Goal: Task Accomplishment & Management: Use online tool/utility

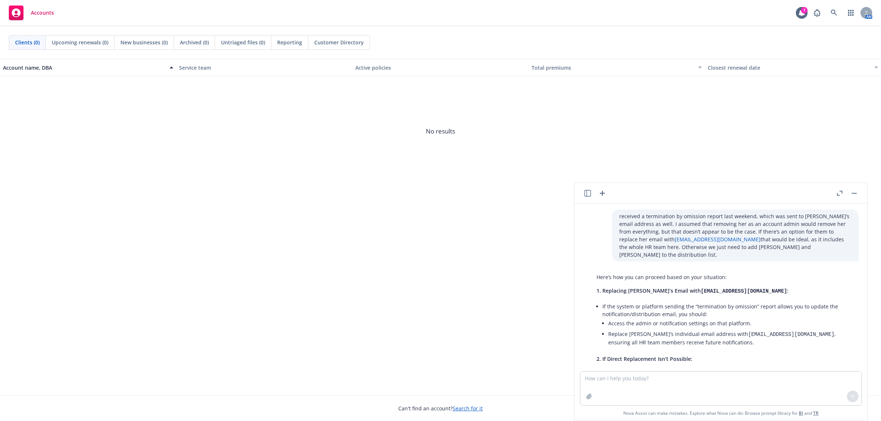
scroll to position [680, 0]
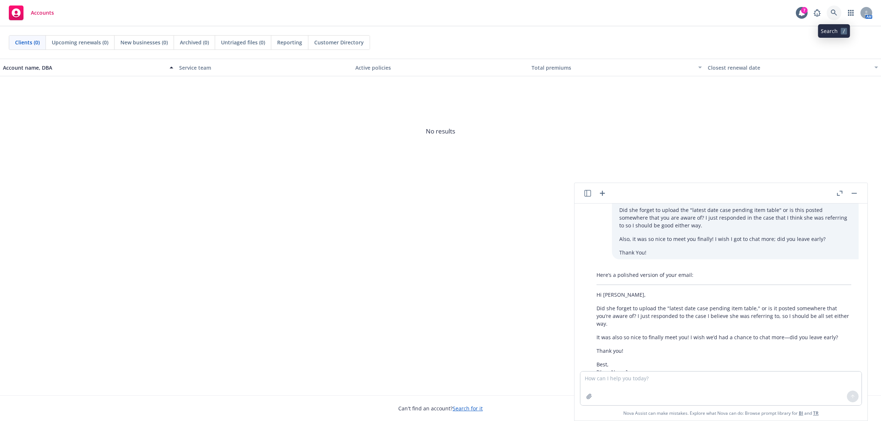
click at [834, 11] on icon at bounding box center [834, 13] width 6 height 6
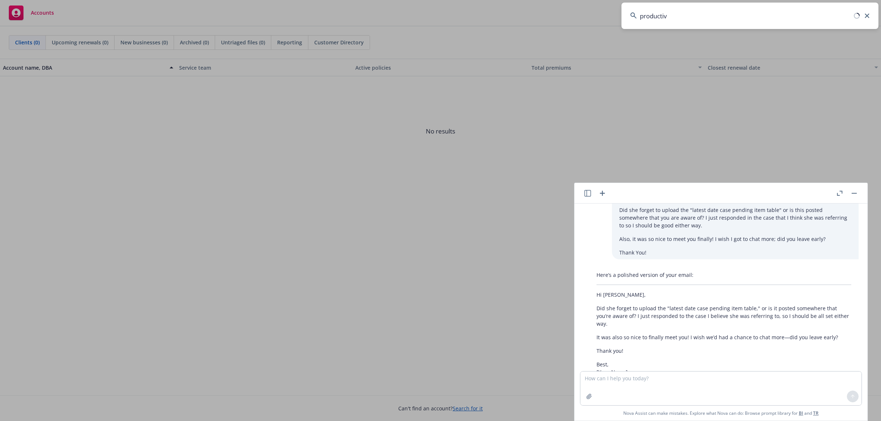
type input "productiv"
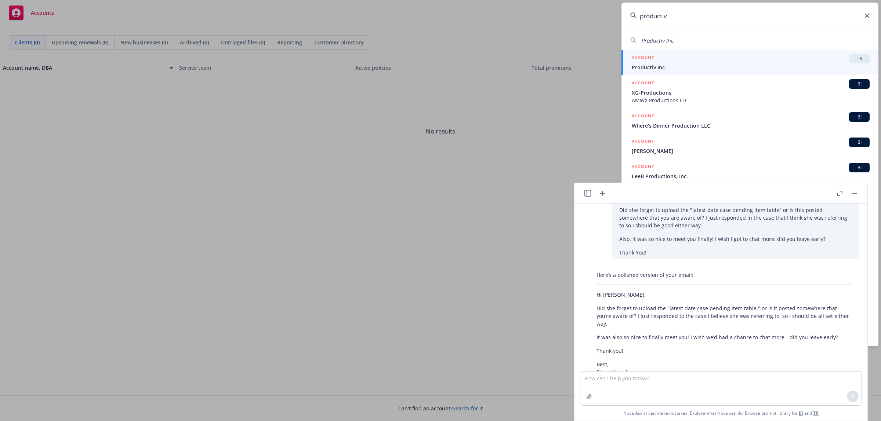
click at [696, 60] on div "ACCOUNT TR" at bounding box center [751, 59] width 238 height 10
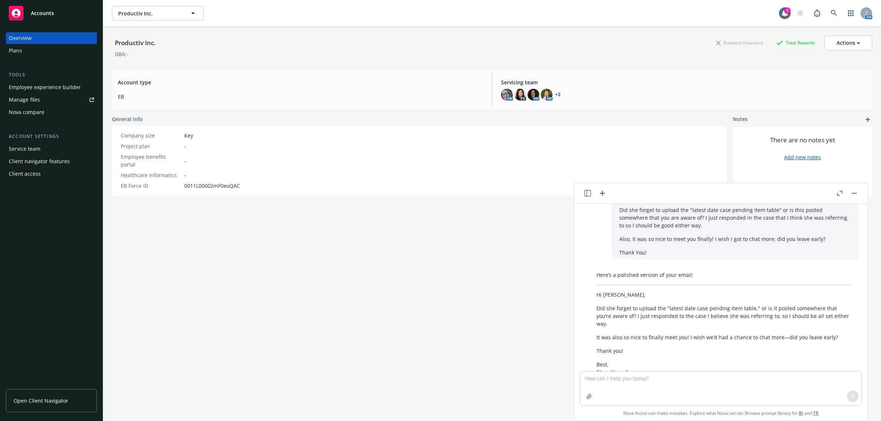
click at [40, 107] on div "Nova compare" at bounding box center [27, 112] width 36 height 12
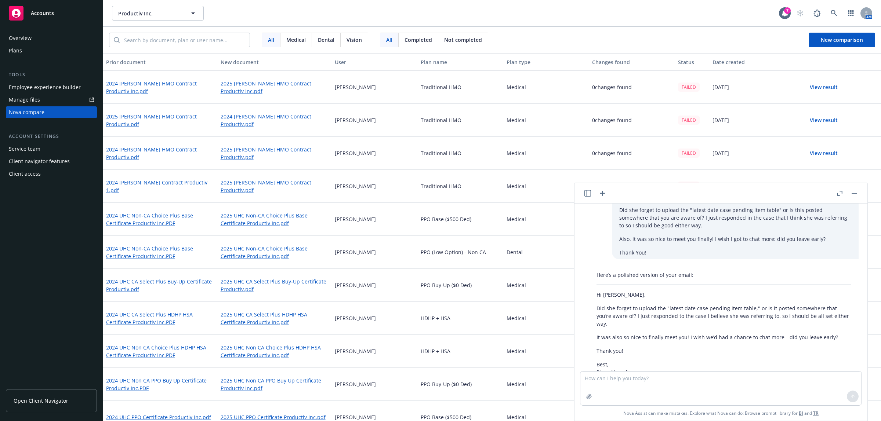
click at [855, 196] on button "button" at bounding box center [854, 193] width 9 height 9
